Goal: Information Seeking & Learning: Learn about a topic

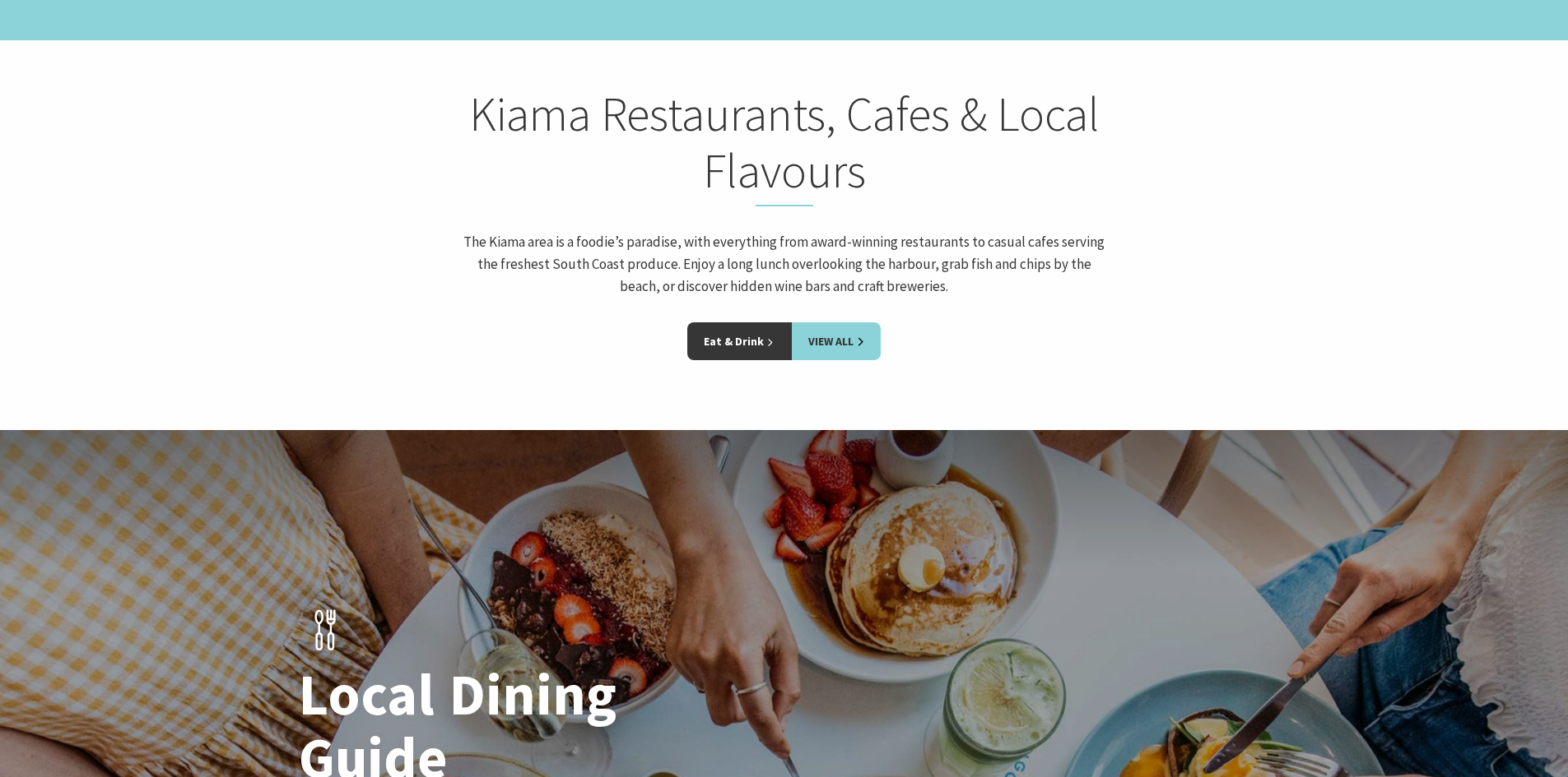
scroll to position [2593, 0]
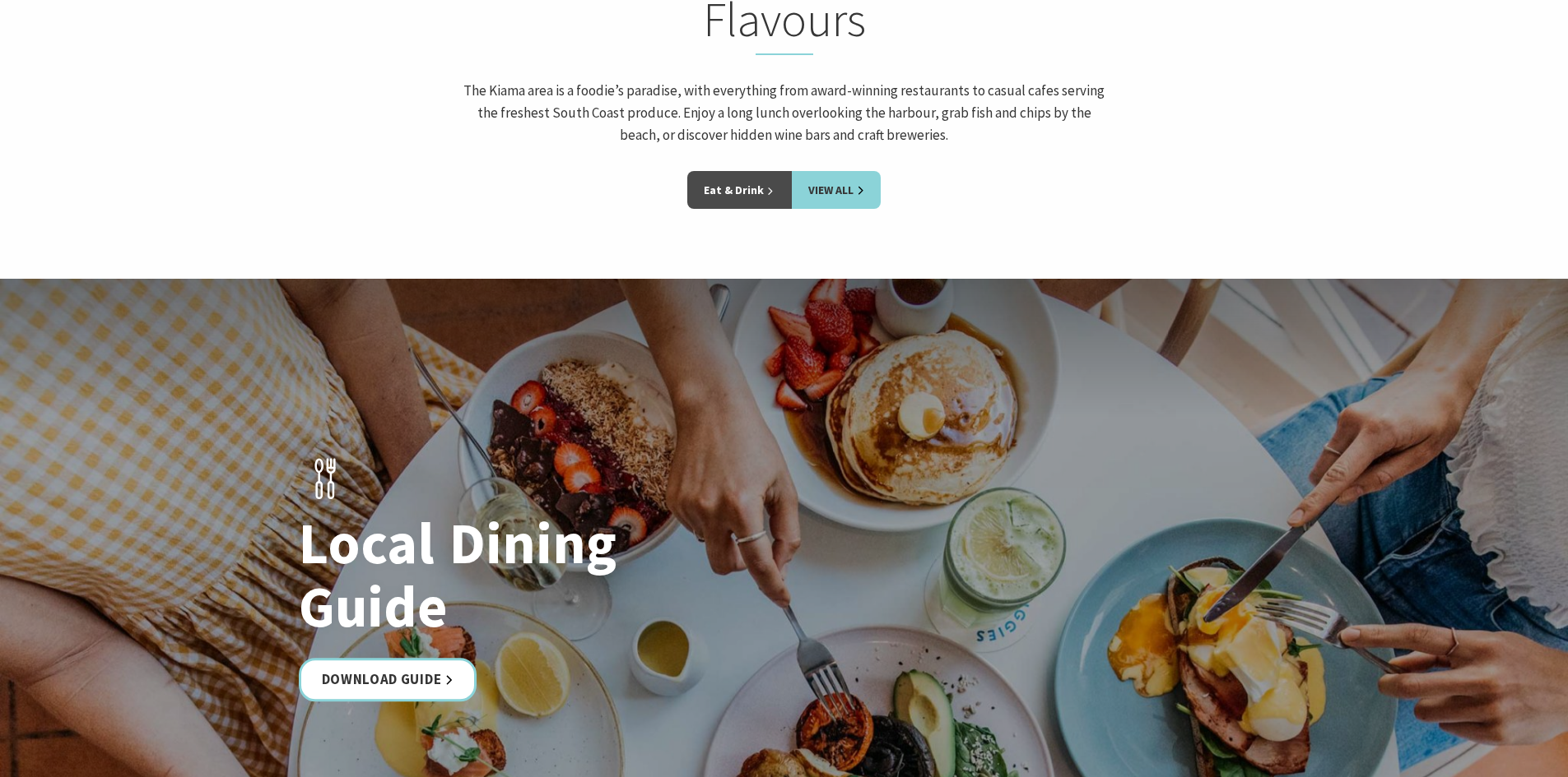
click at [739, 171] on link "Eat & Drink" at bounding box center [739, 189] width 105 height 38
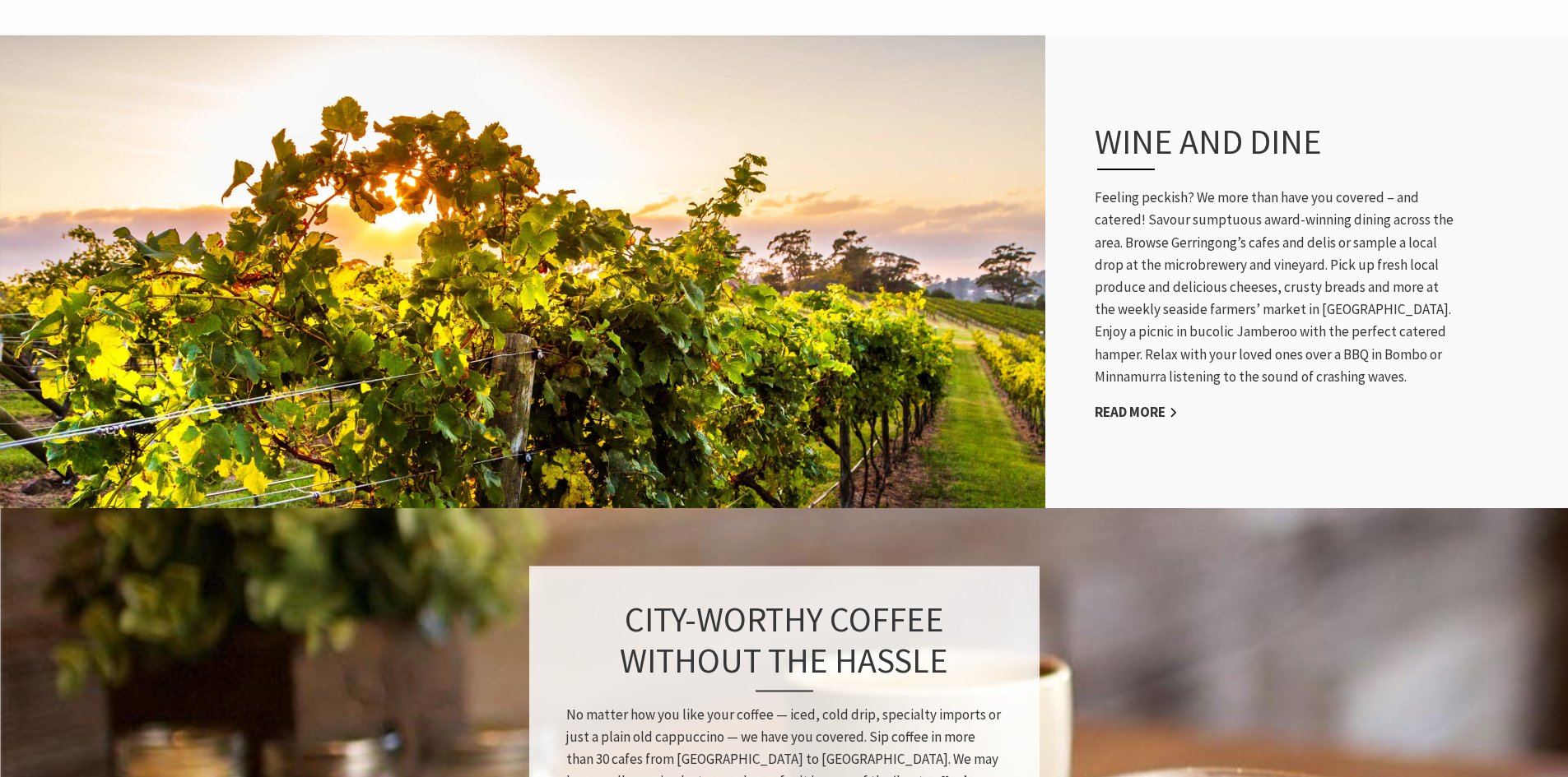
scroll to position [905, 0]
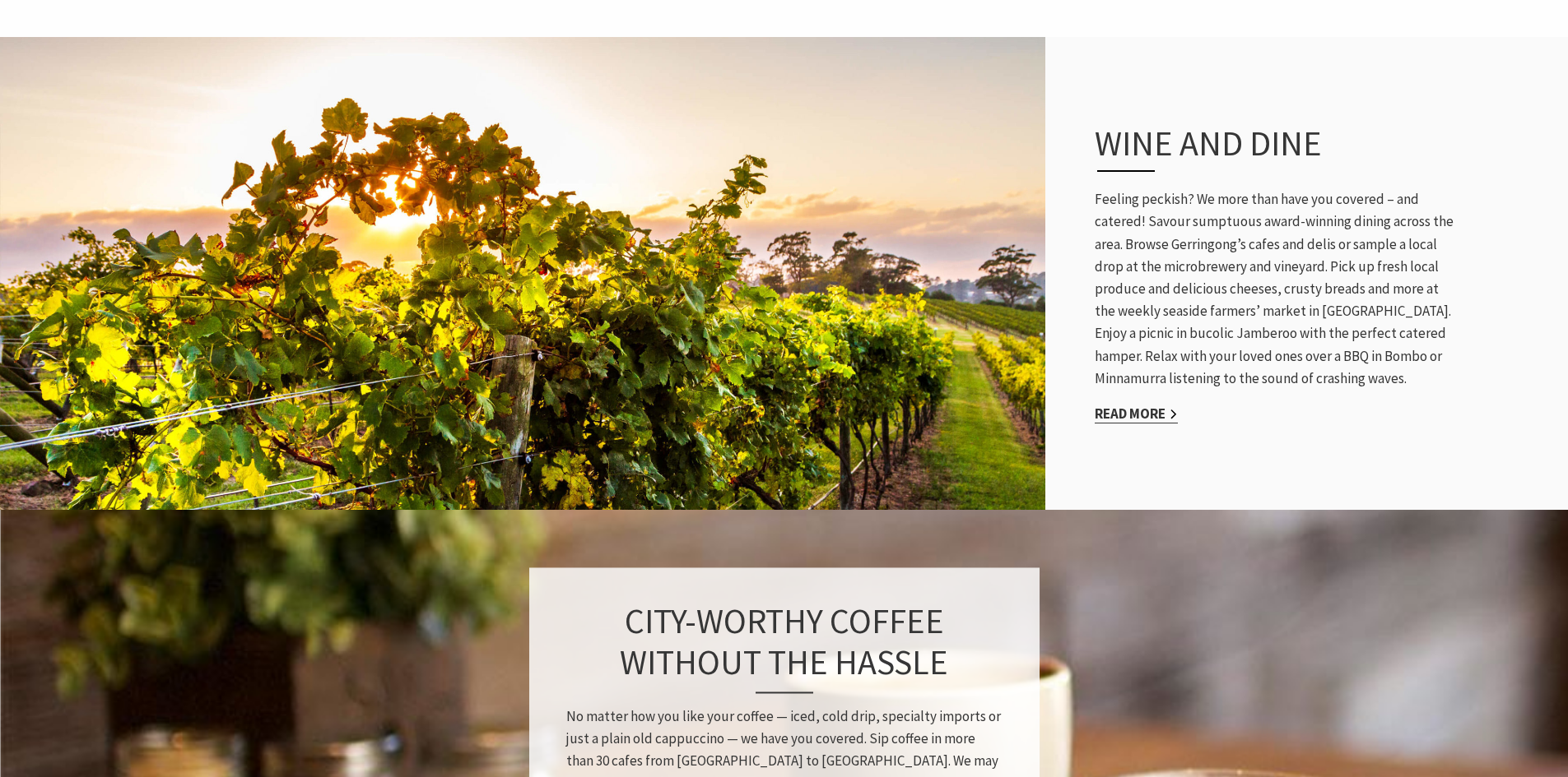
click at [1145, 405] on link "Read More" at bounding box center [1136, 414] width 83 height 19
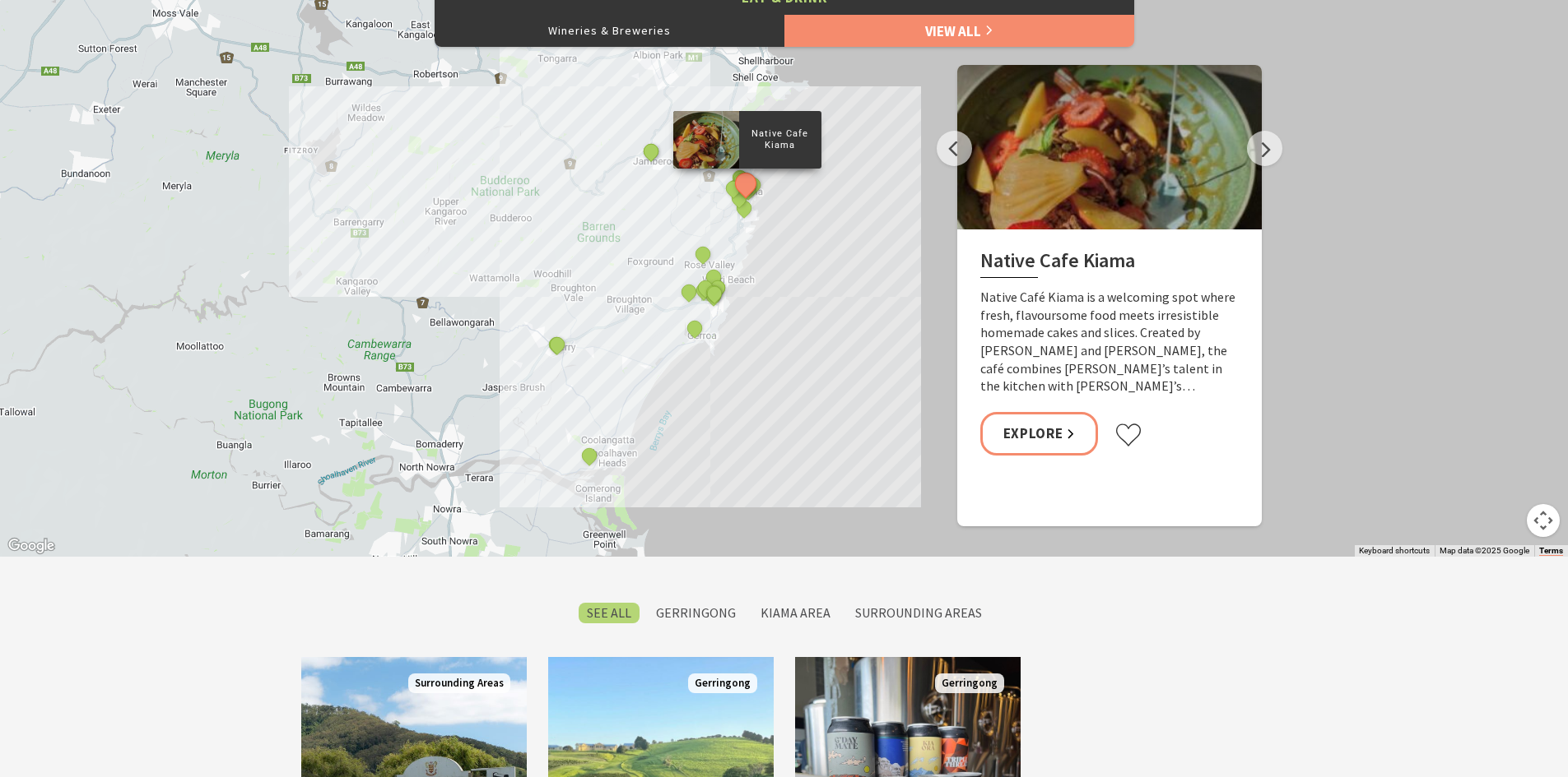
scroll to position [822, 0]
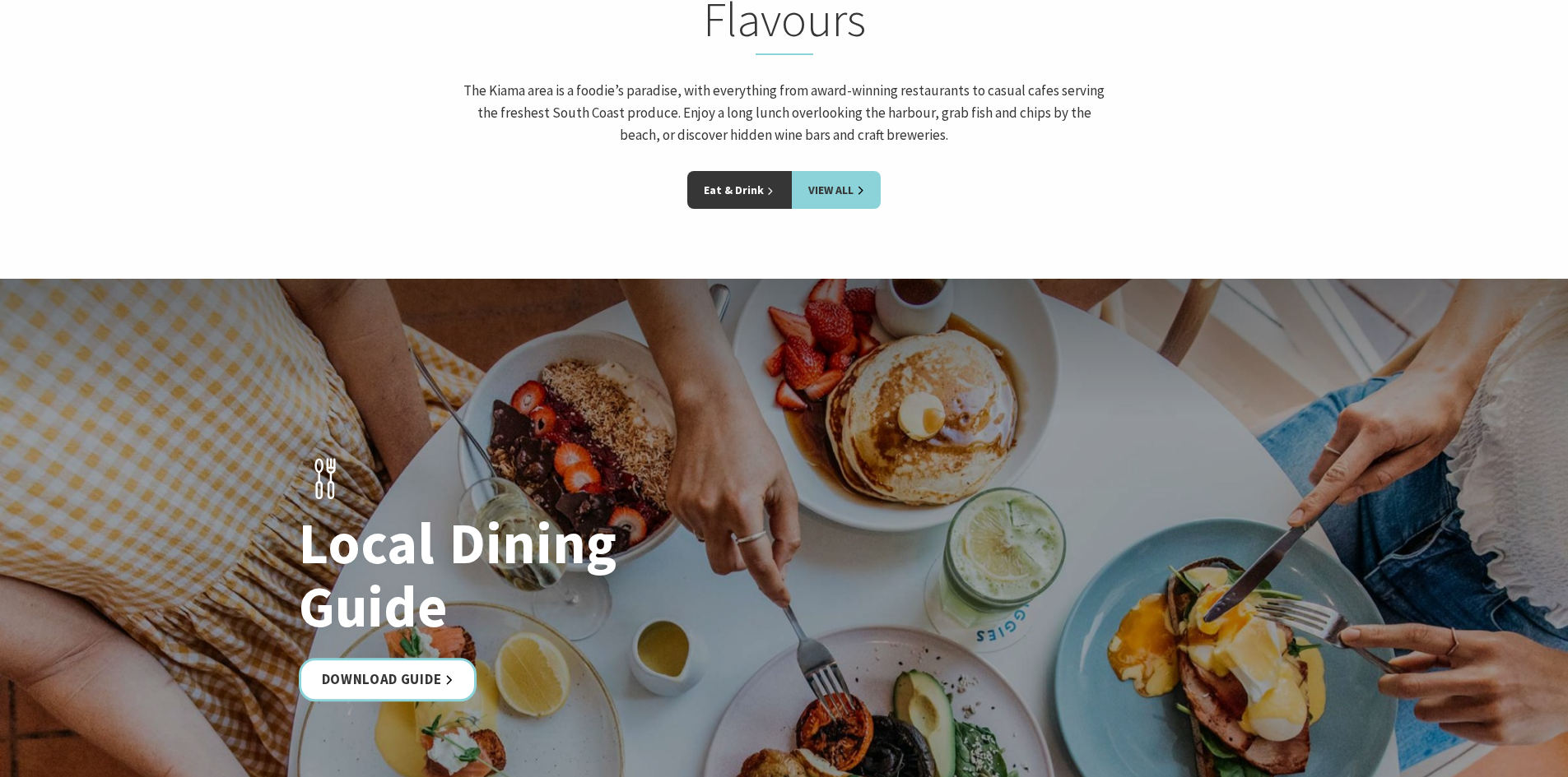
scroll to position [26, 1580]
click at [850, 90] on div "Kiama Restaurants, Cafes & Local Flavours The Kiama area is a foodie’s paradise…" at bounding box center [784, 53] width 658 height 238
drag, startPoint x: 850, startPoint y: 105, endPoint x: 863, endPoint y: 116, distance: 17.0
click at [851, 171] on link "View All" at bounding box center [836, 189] width 89 height 38
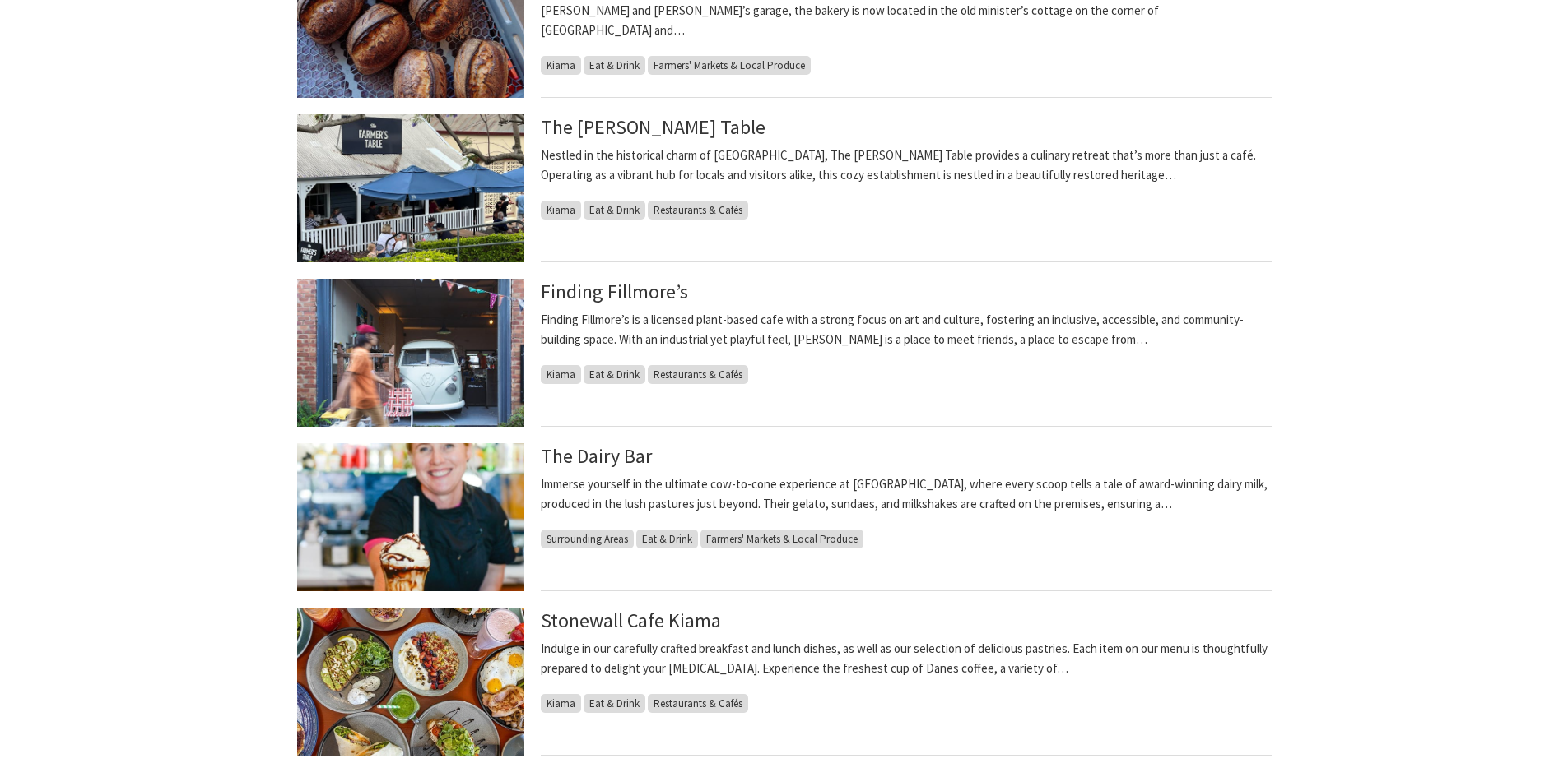
scroll to position [1645, 0]
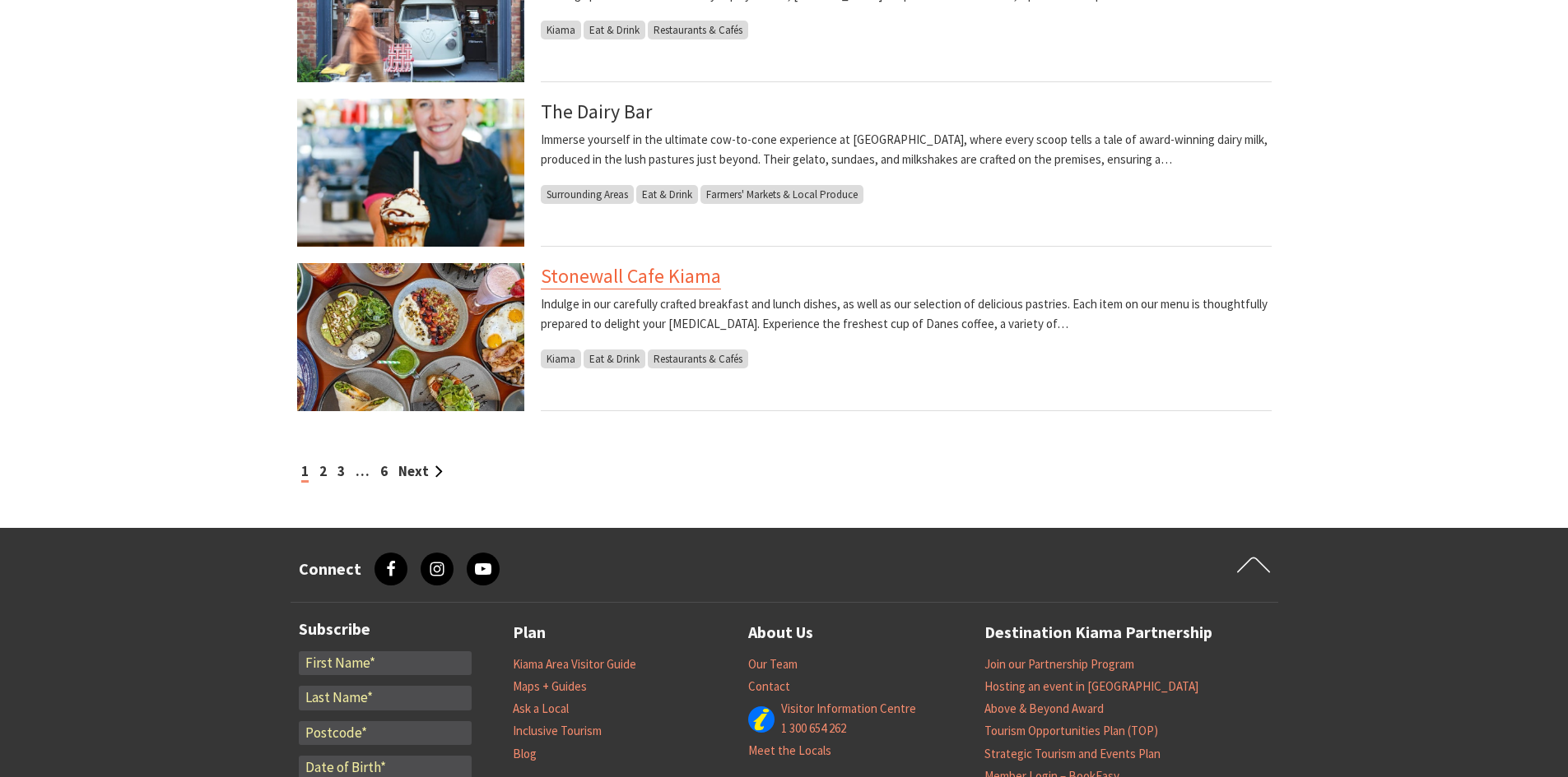
click at [648, 276] on link "Stonewall Cafe Kiama" at bounding box center [630, 276] width 180 height 26
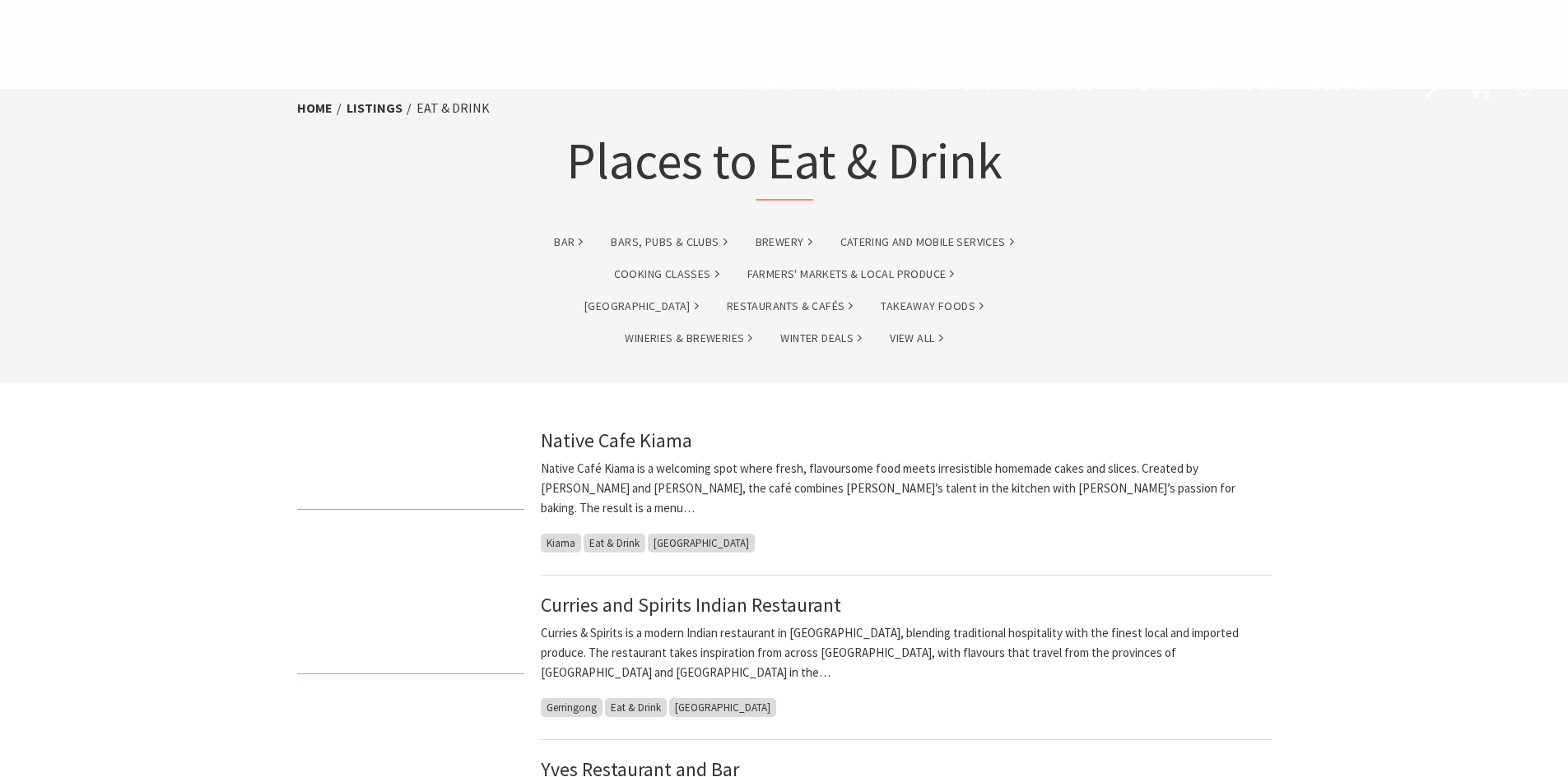
scroll to position [1645, 0]
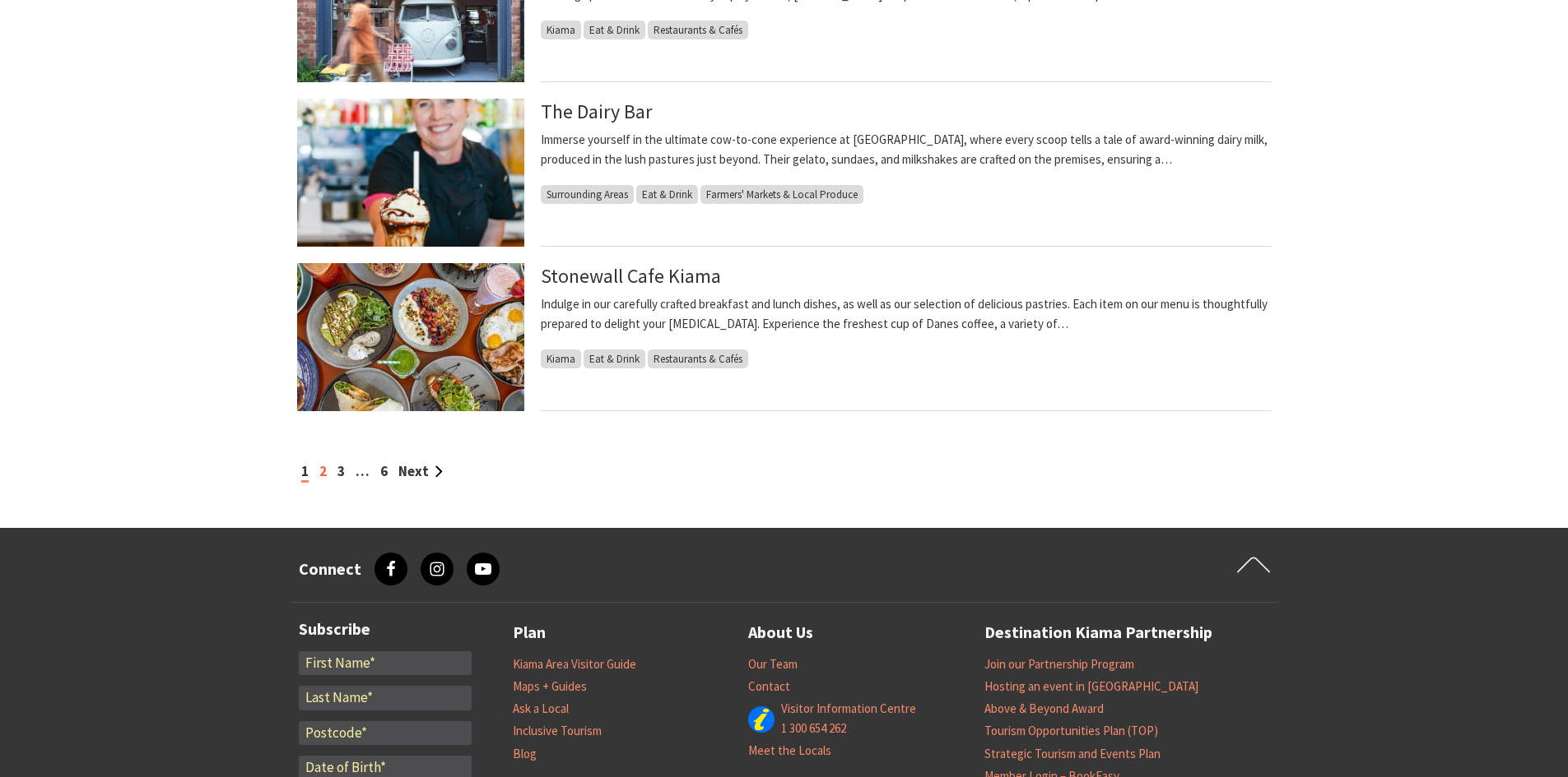
click at [321, 475] on link "2" at bounding box center [323, 471] width 8 height 18
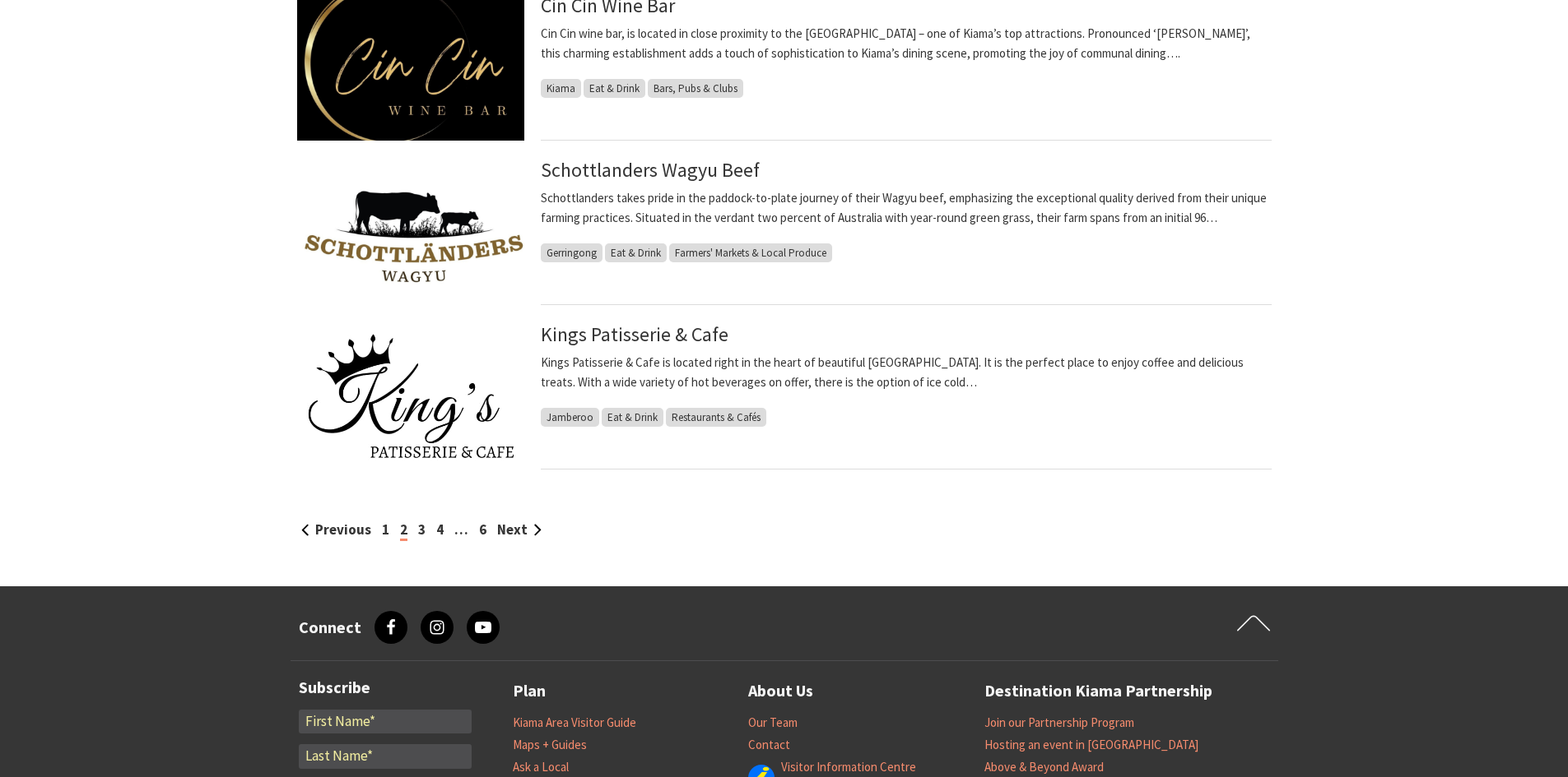
scroll to position [1727, 0]
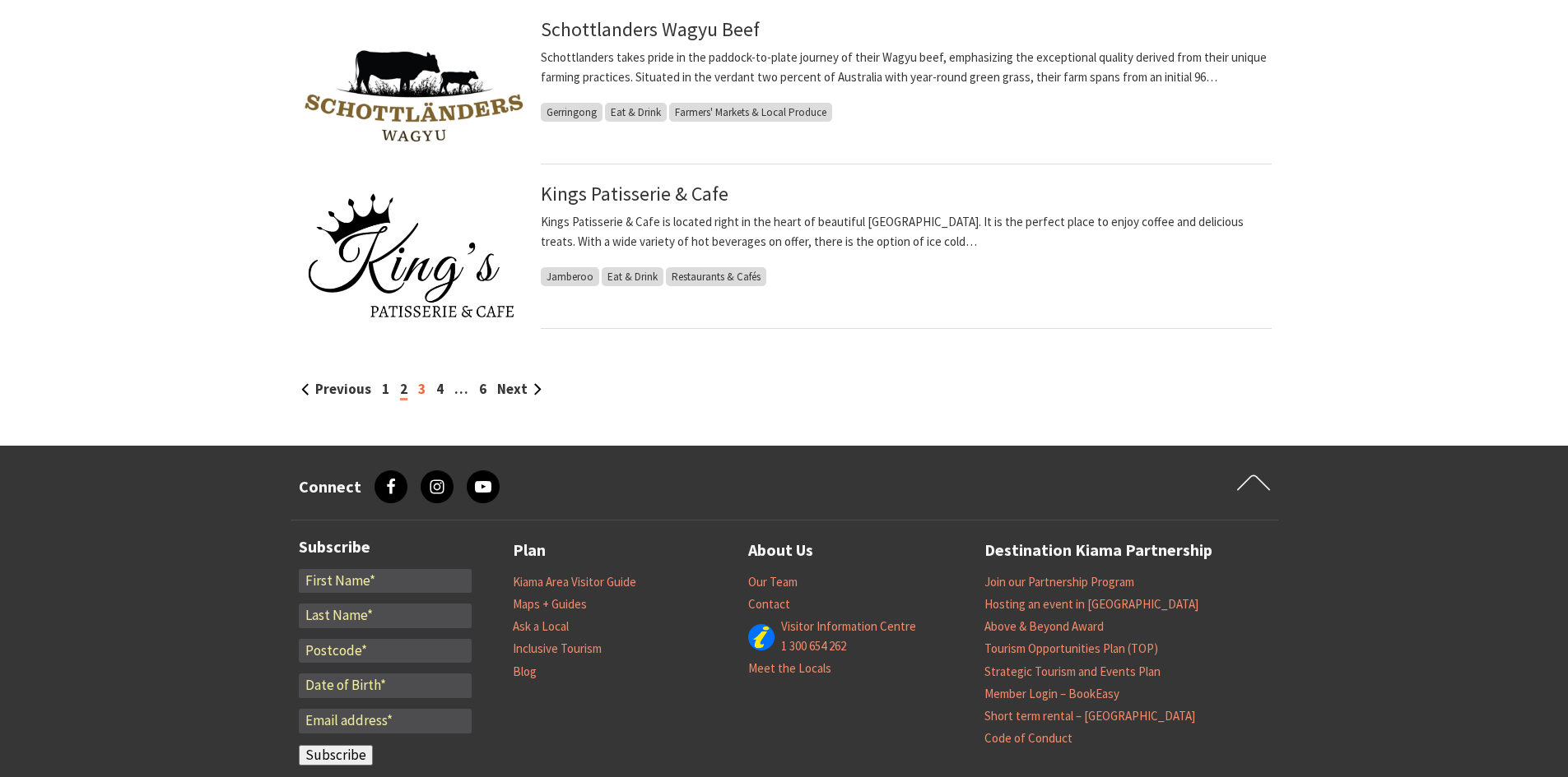
click at [421, 386] on link "3" at bounding box center [422, 388] width 8 height 18
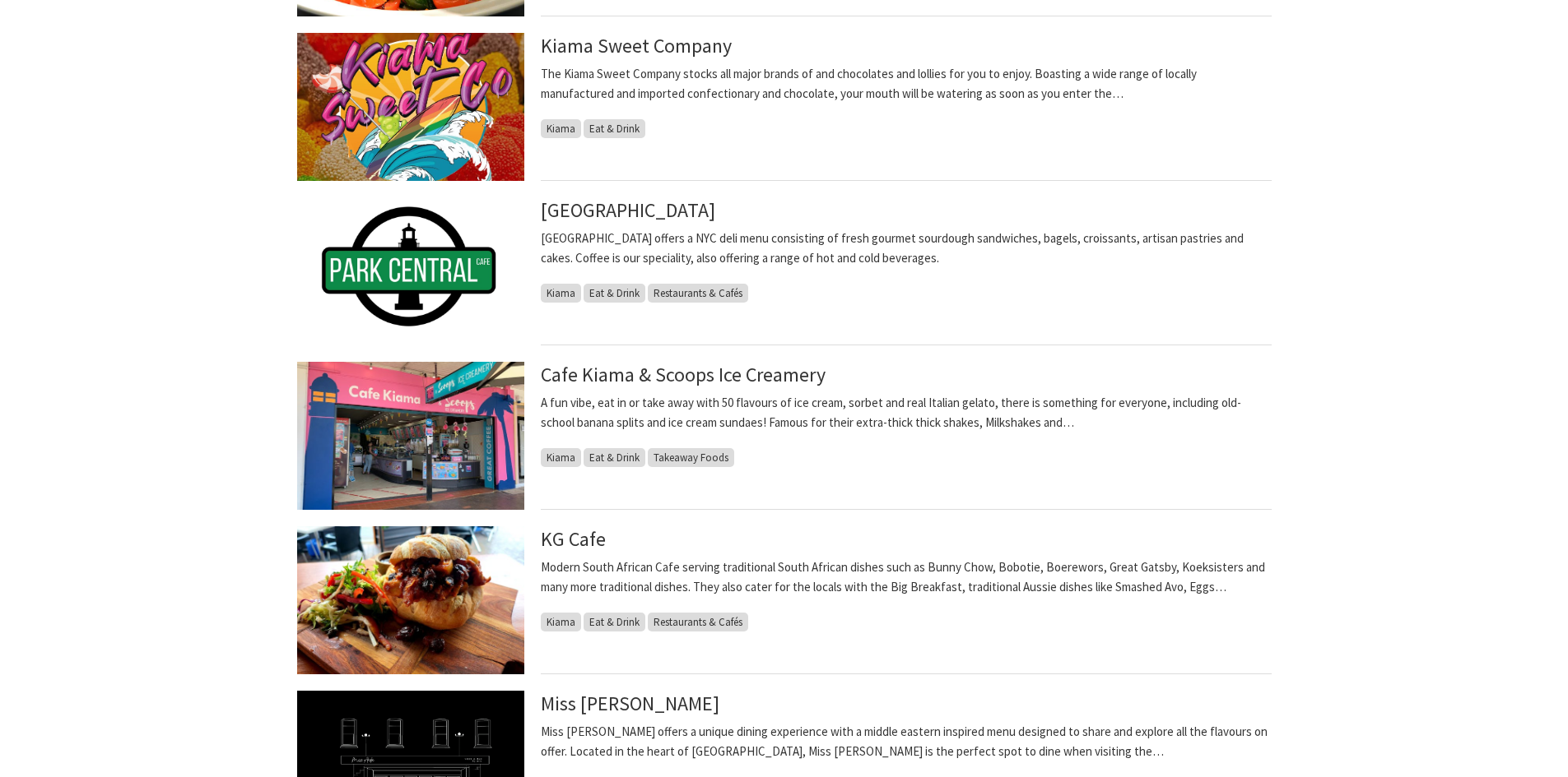
scroll to position [1481, 0]
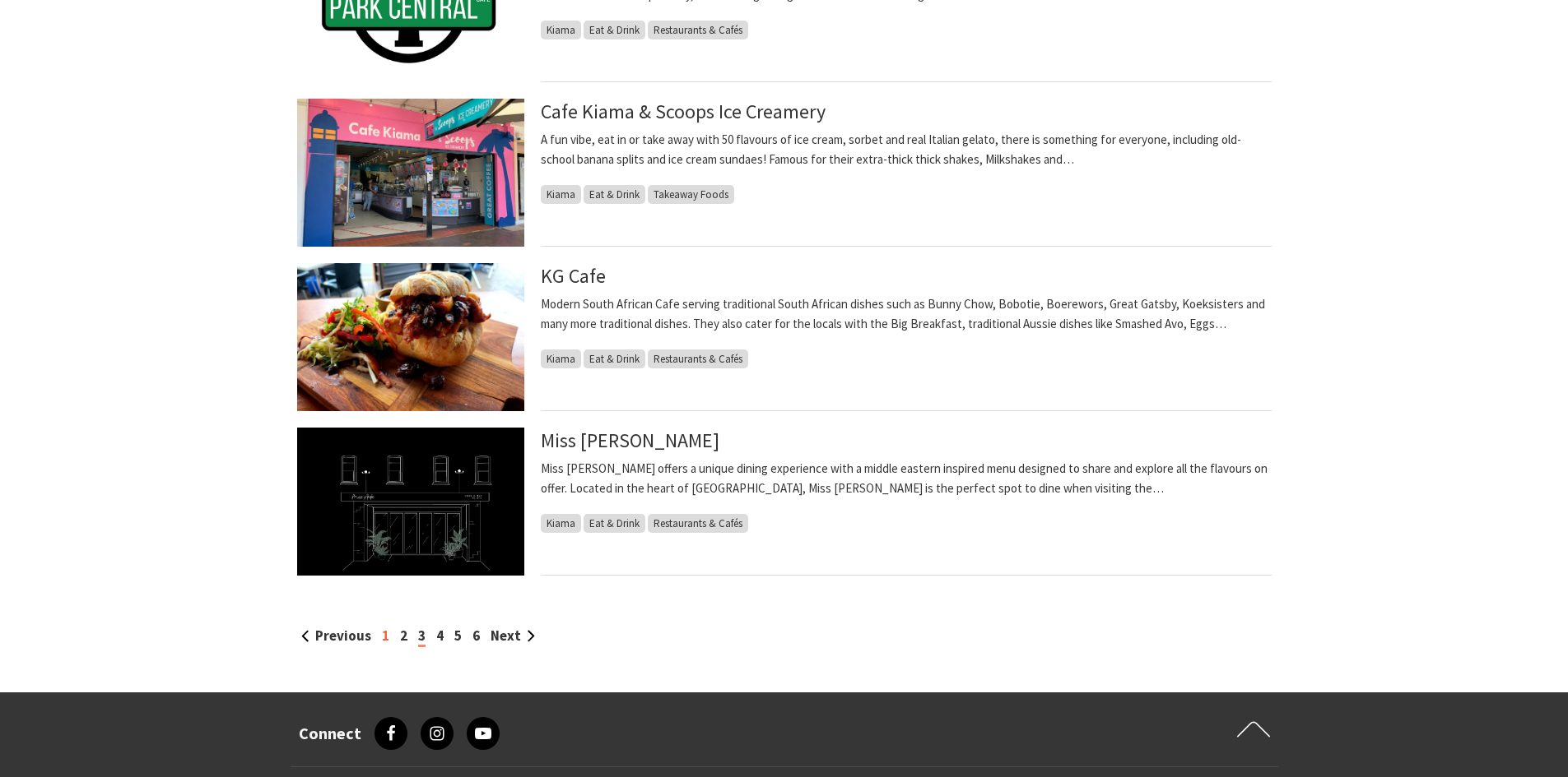
click at [382, 640] on link "1" at bounding box center [386, 636] width 8 height 18
